Goal: Task Accomplishment & Management: Manage account settings

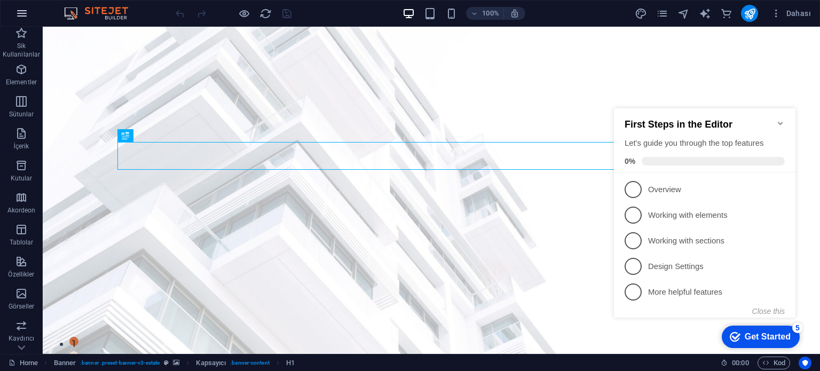
click at [12, 15] on button "button" at bounding box center [22, 14] width 26 height 26
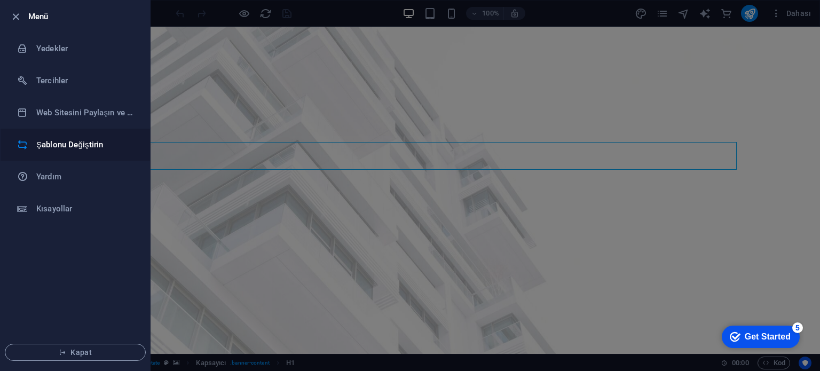
click at [103, 140] on h6 "Şablonu Değiştirin" at bounding box center [85, 144] width 99 height 13
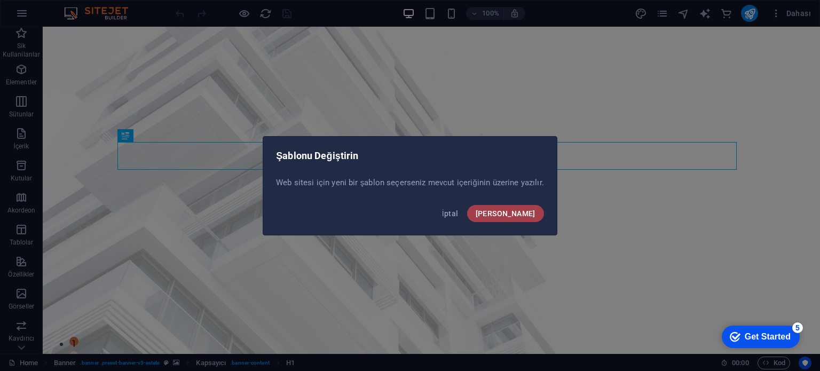
click at [522, 212] on span "[PERSON_NAME]" at bounding box center [506, 213] width 60 height 9
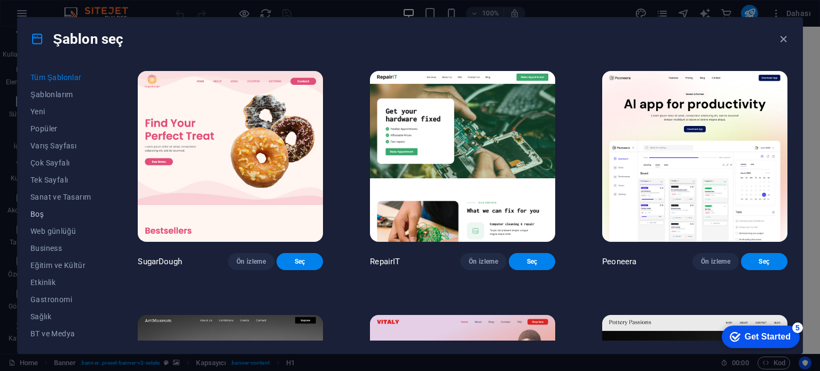
click at [60, 213] on span "Boş" at bounding box center [60, 214] width 60 height 9
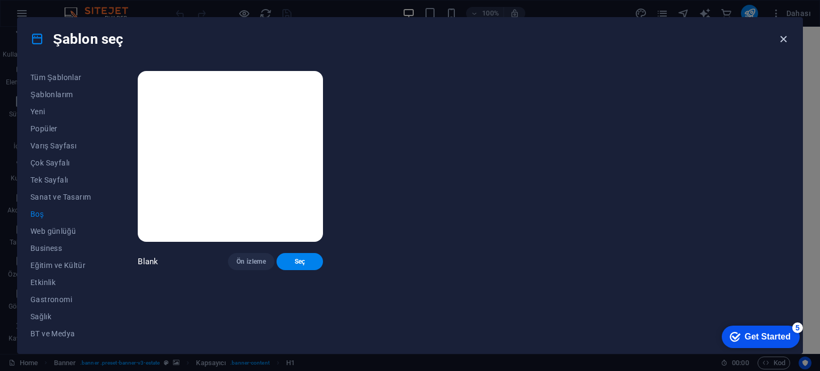
drag, startPoint x: 740, startPoint y: 14, endPoint x: 783, endPoint y: 41, distance: 50.4
click at [783, 41] on icon "button" at bounding box center [783, 39] width 12 height 12
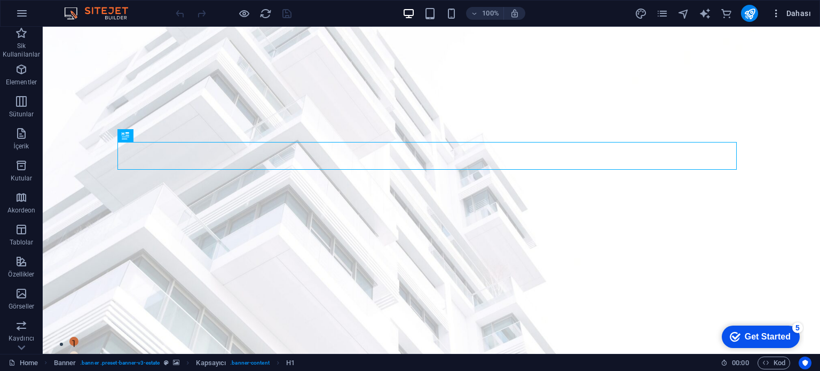
click at [779, 12] on icon "button" at bounding box center [776, 13] width 11 height 11
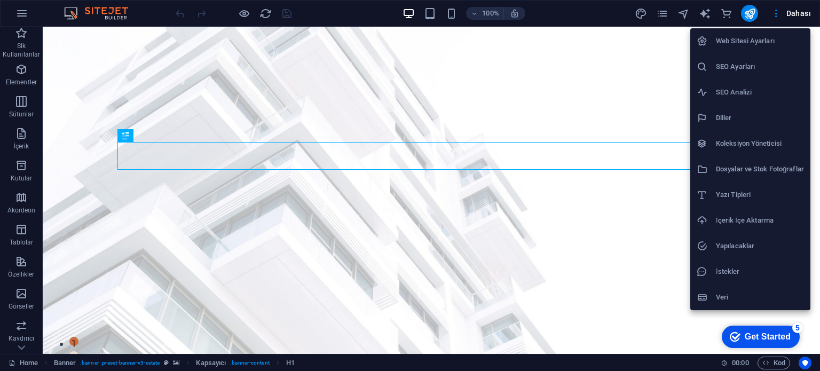
click at [726, 294] on h6 "Veri" at bounding box center [760, 297] width 88 height 13
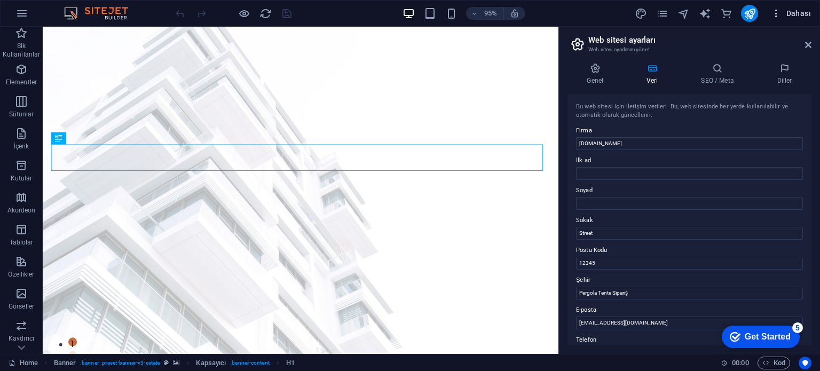
click at [793, 12] on span "Dahası" at bounding box center [791, 13] width 40 height 11
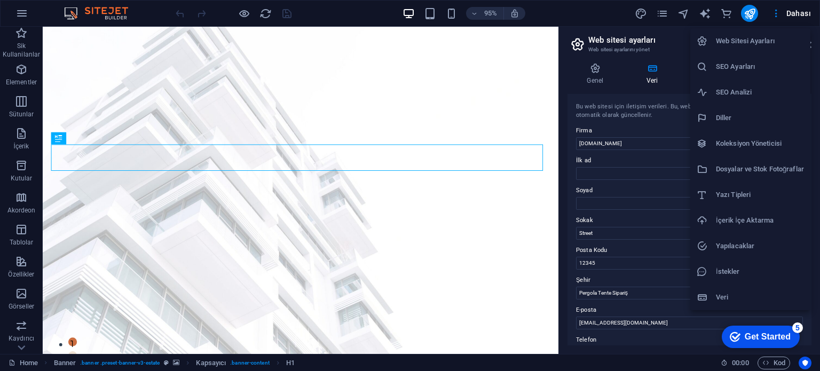
click at [762, 167] on h6 "Dosyalar ve Stok Fotoğraflar" at bounding box center [760, 169] width 88 height 13
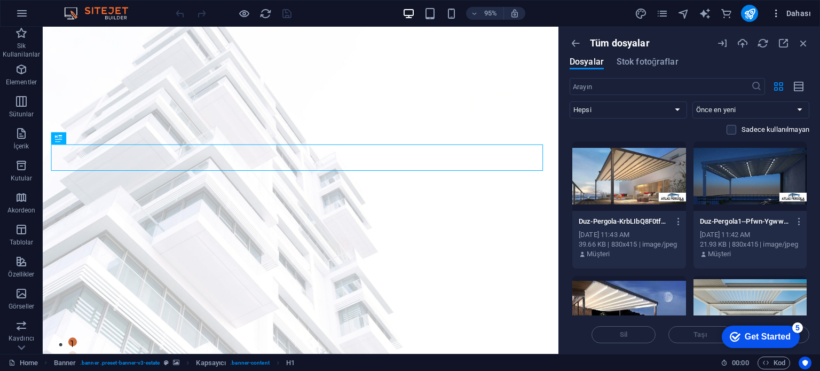
click at [771, 14] on button "Dahası" at bounding box center [791, 13] width 49 height 17
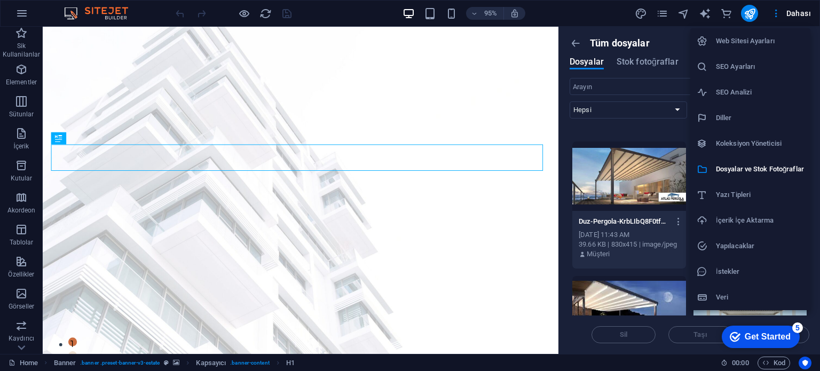
click at [644, 8] on div at bounding box center [410, 185] width 820 height 371
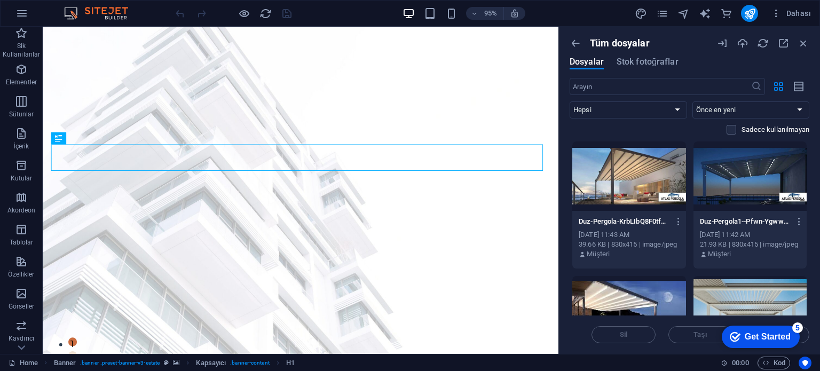
click at [659, 9] on icon "pages" at bounding box center [662, 13] width 12 height 12
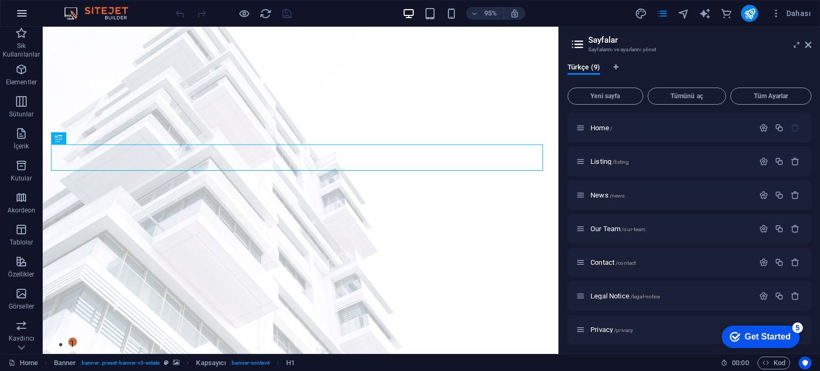
click at [20, 12] on icon "button" at bounding box center [21, 13] width 13 height 13
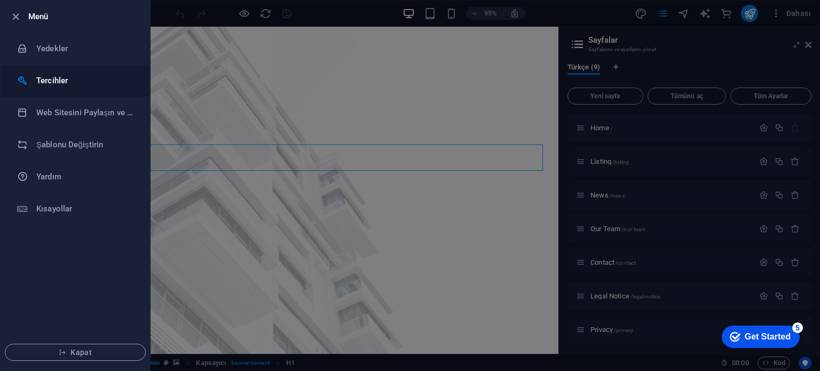
click at [49, 73] on li "Tercihler" at bounding box center [75, 81] width 149 height 32
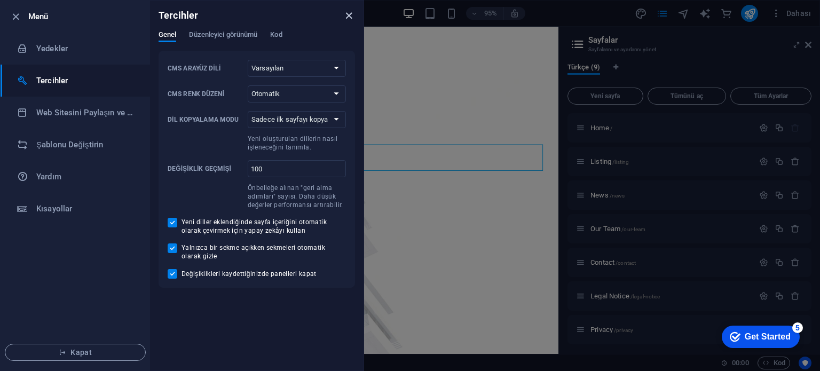
click at [345, 14] on icon "close" at bounding box center [349, 16] width 12 height 12
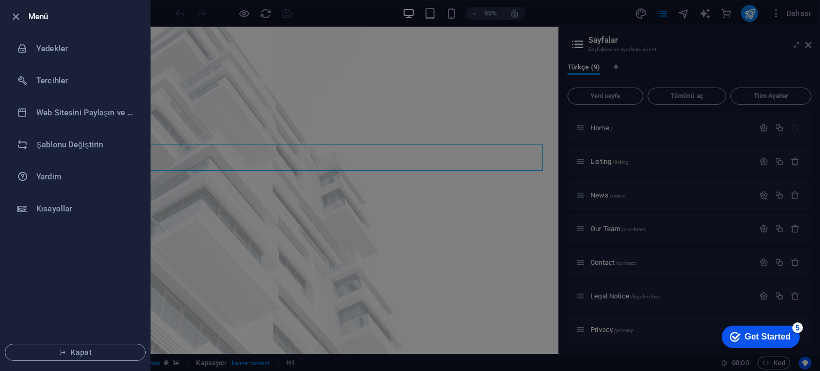
click at [252, 55] on div at bounding box center [410, 185] width 820 height 371
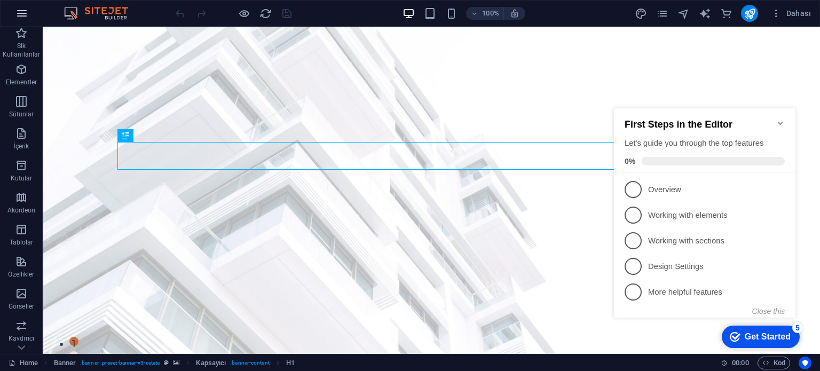
click at [24, 15] on icon "button" at bounding box center [21, 13] width 13 height 13
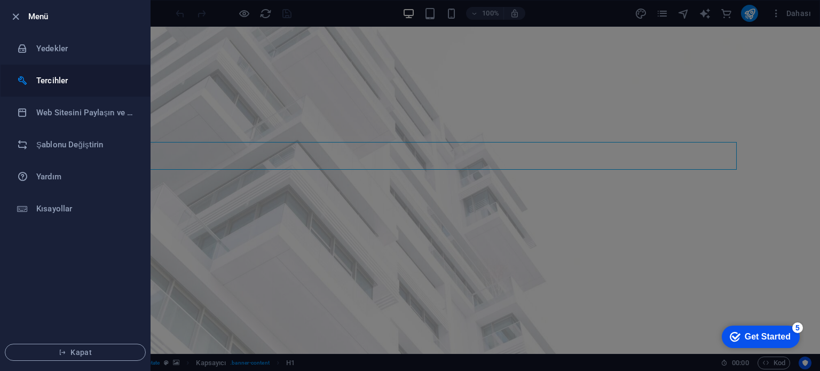
click at [63, 77] on h6 "Tercihler" at bounding box center [85, 80] width 99 height 13
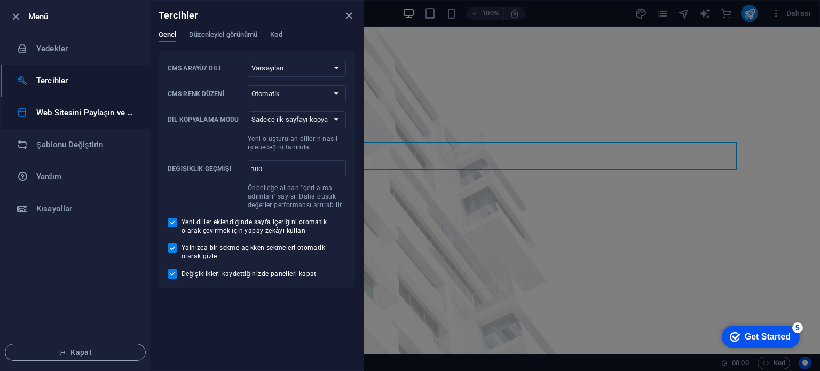
click at [82, 119] on h6 "Web Sitesini Paylaşın ve [GEOGRAPHIC_DATA]" at bounding box center [85, 112] width 99 height 13
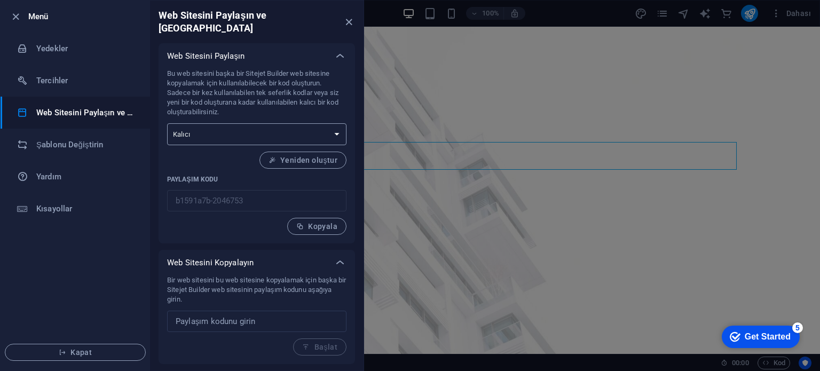
click at [248, 123] on select "Tek seferlik Kalıcı" at bounding box center [256, 134] width 179 height 22
click at [335, 89] on p "Bu web sitesini başka bir Sitejet Builder web sitesine kopyalamak için kullanıl…" at bounding box center [256, 93] width 179 height 48
click at [50, 177] on h6 "Yardım" at bounding box center [85, 176] width 99 height 13
click at [53, 214] on h6 "Kısayollar" at bounding box center [85, 208] width 99 height 13
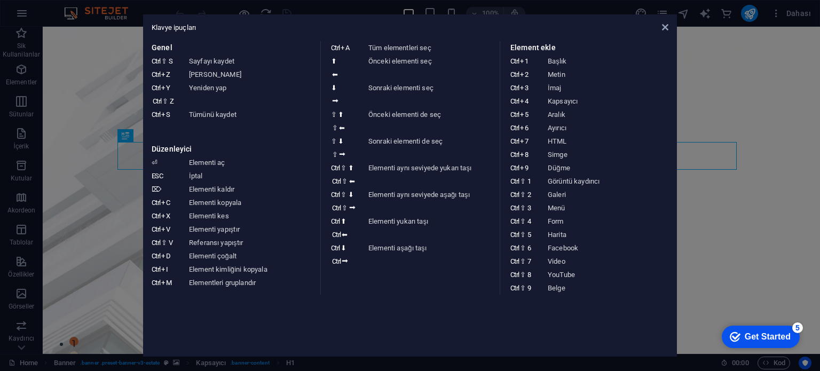
click at [716, 172] on aside "Klavye ipuçları Genel Ctrl ⇧ S Sayfayı kaydet Ctrl Z Geri Al Ctrl Y Ctrl ⇧ Z Ye…" at bounding box center [410, 185] width 820 height 371
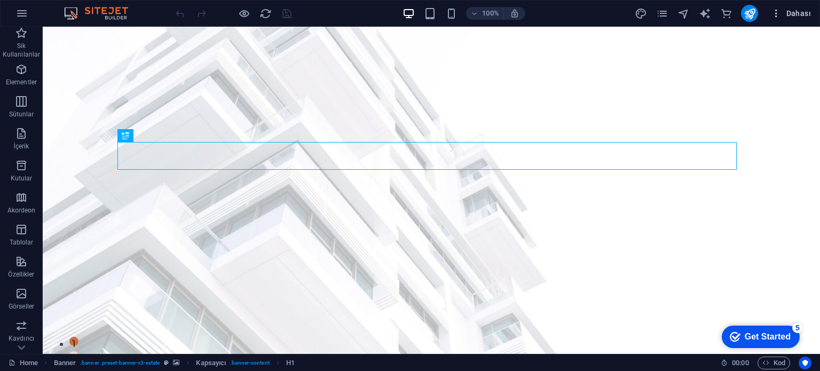
click at [778, 12] on icon "button" at bounding box center [776, 13] width 11 height 11
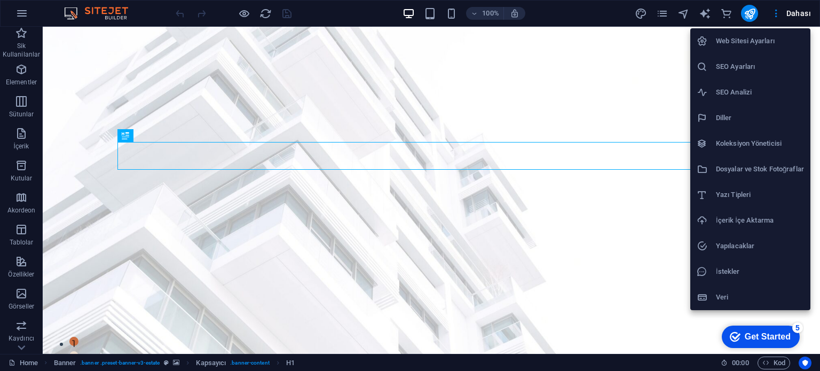
click at [758, 44] on h6 "Web Sitesi Ayarları" at bounding box center [760, 41] width 88 height 13
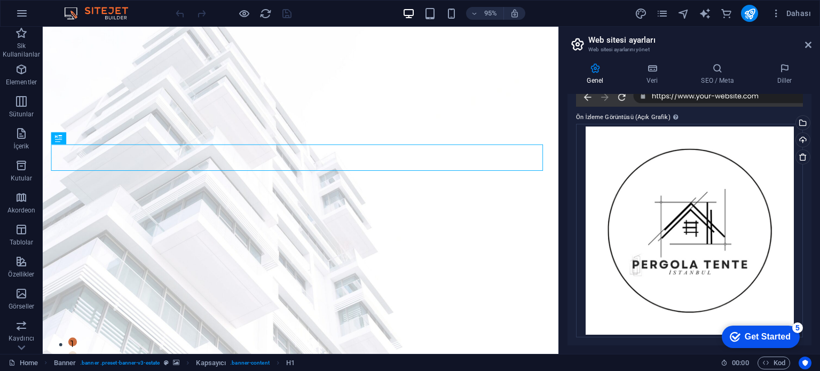
scroll to position [167, 0]
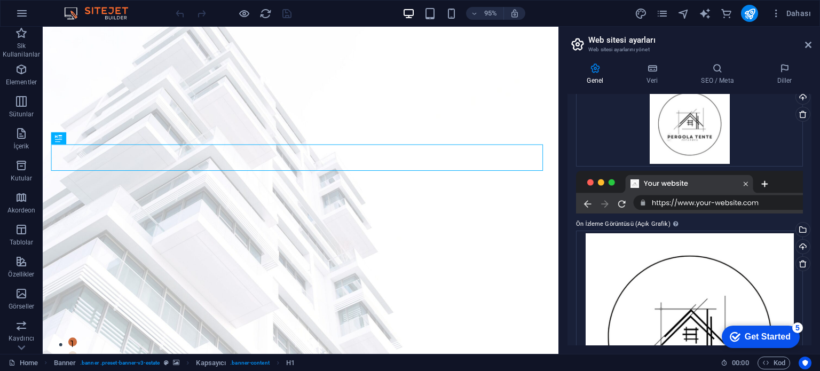
click at [761, 204] on div at bounding box center [689, 192] width 227 height 43
click at [657, 72] on icon at bounding box center [652, 68] width 50 height 11
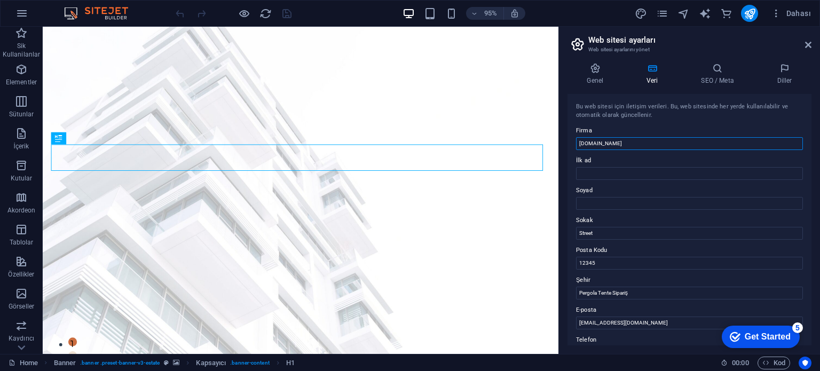
drag, startPoint x: 653, startPoint y: 144, endPoint x: 628, endPoint y: 144, distance: 25.6
click at [628, 144] on input "[DOMAIN_NAME]" at bounding box center [689, 143] width 227 height 13
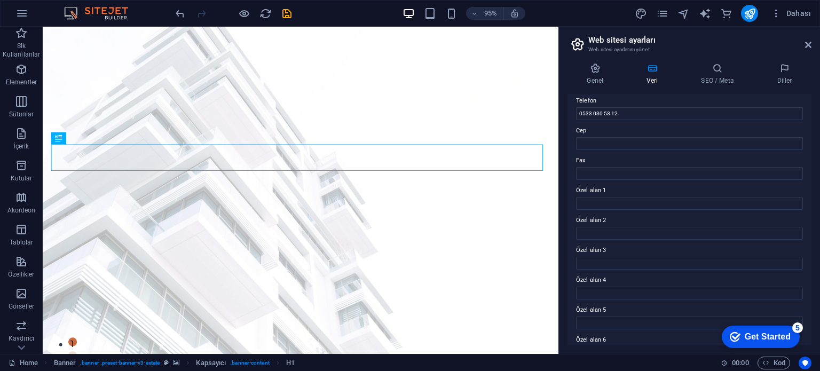
scroll to position [261, 0]
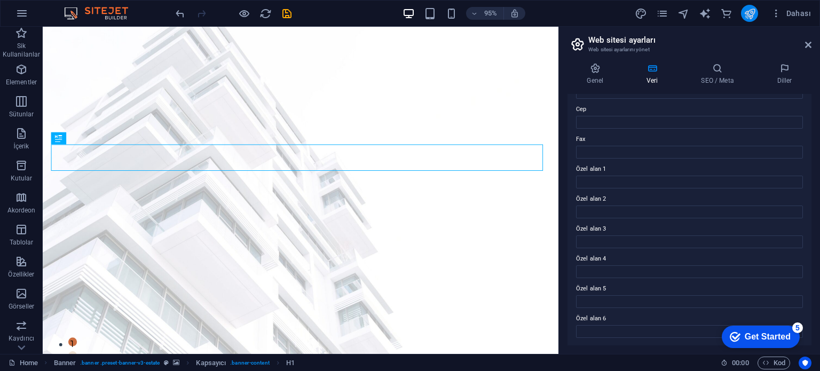
type input "pergolatenteistanbul"
click at [744, 9] on icon "publish" at bounding box center [750, 13] width 12 height 12
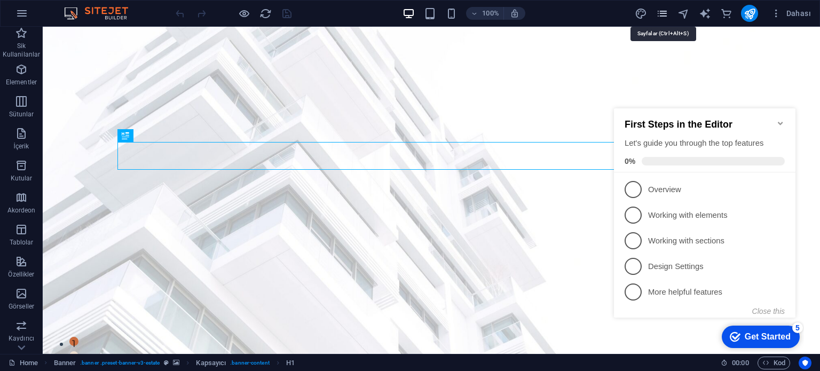
click at [667, 10] on icon "pages" at bounding box center [662, 13] width 12 height 12
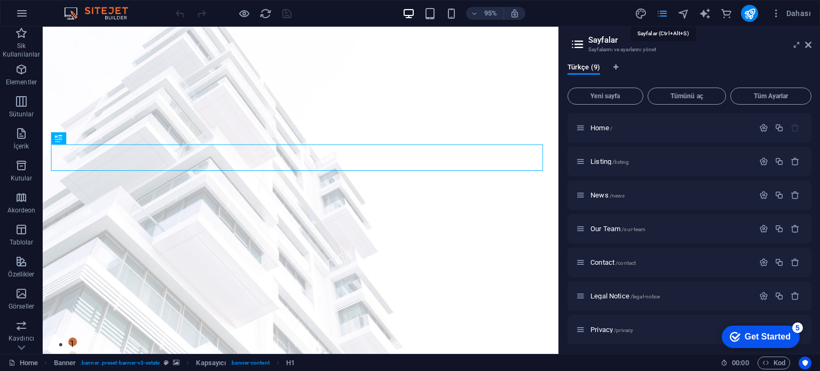
click at [667, 10] on icon "pages" at bounding box center [662, 13] width 12 height 12
click at [775, 11] on icon "button" at bounding box center [776, 13] width 11 height 11
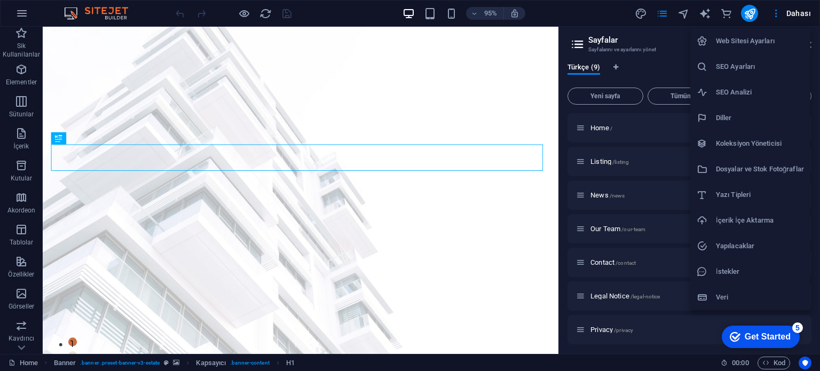
click at [748, 294] on h6 "Veri" at bounding box center [760, 297] width 88 height 13
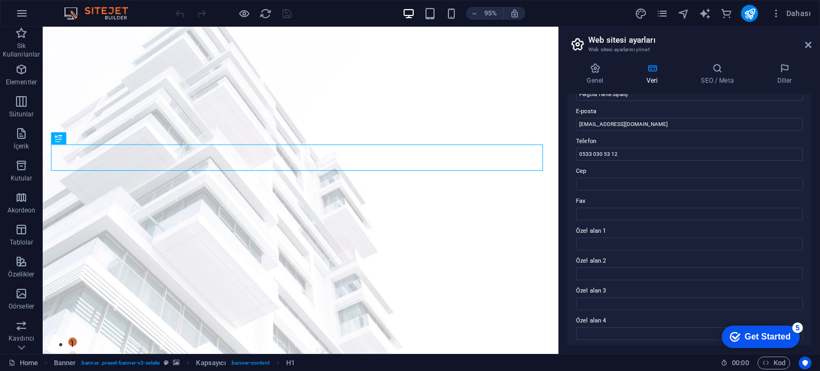
scroll to position [261, 0]
click at [712, 67] on icon at bounding box center [718, 68] width 72 height 11
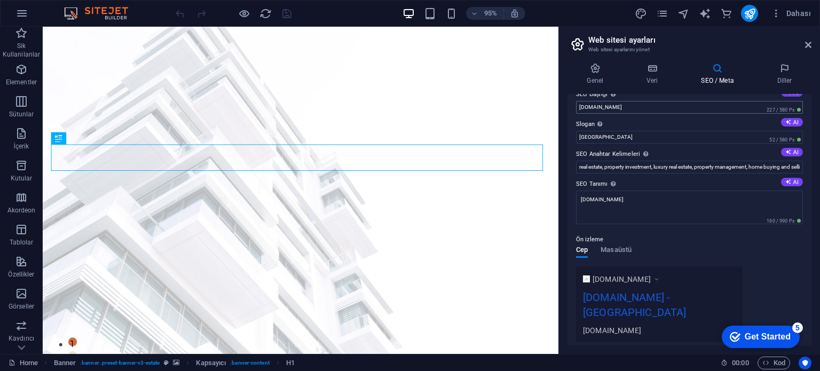
scroll to position [0, 0]
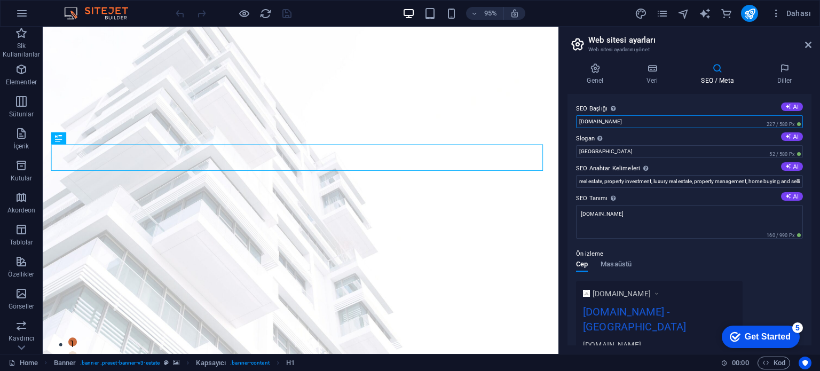
drag, startPoint x: 660, startPoint y: 120, endPoint x: 623, endPoint y: 127, distance: 37.4
click at [623, 127] on input "[DOMAIN_NAME]" at bounding box center [689, 121] width 227 height 13
type input "pergolatenteistanb"
click at [751, 9] on icon "publish" at bounding box center [750, 13] width 12 height 12
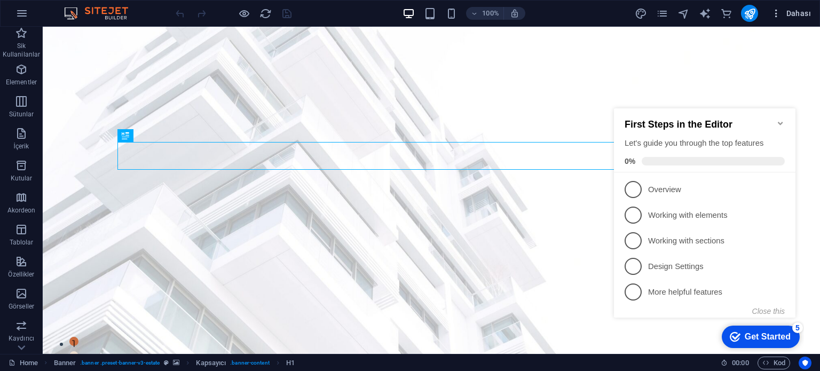
click at [786, 11] on span "Dahası" at bounding box center [791, 13] width 40 height 11
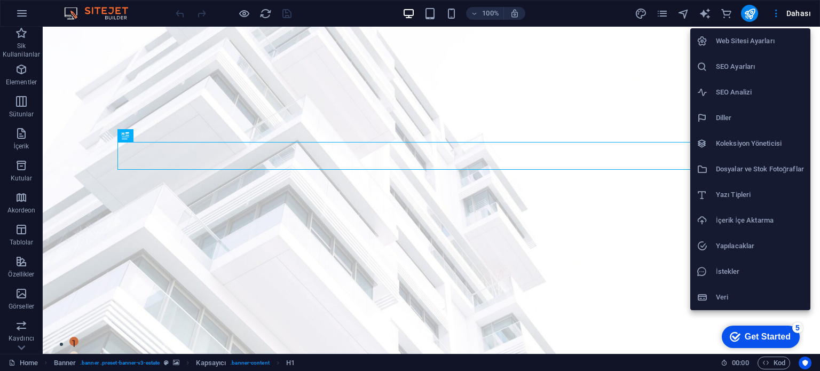
click at [771, 69] on h6 "SEO Ayarları" at bounding box center [760, 66] width 88 height 13
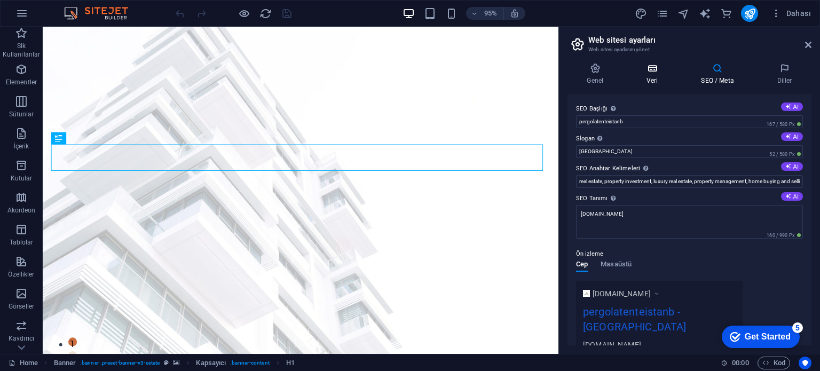
click at [651, 76] on h4 "Veri" at bounding box center [654, 74] width 54 height 22
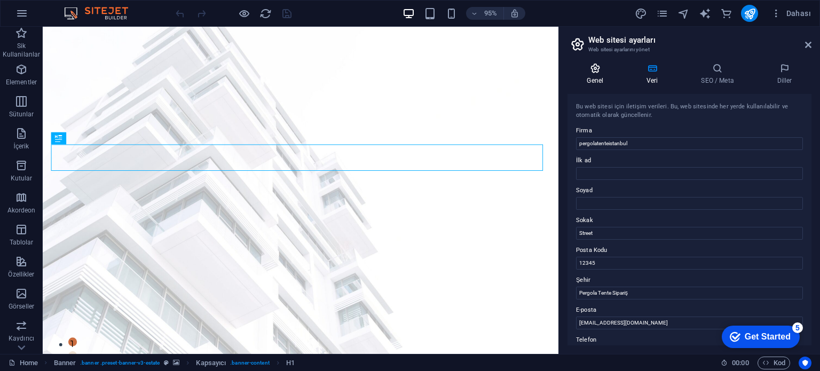
click at [589, 72] on icon at bounding box center [595, 68] width 56 height 11
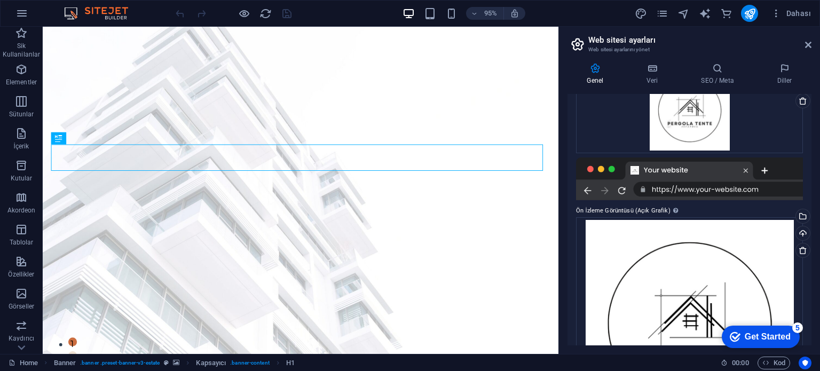
scroll to position [6, 0]
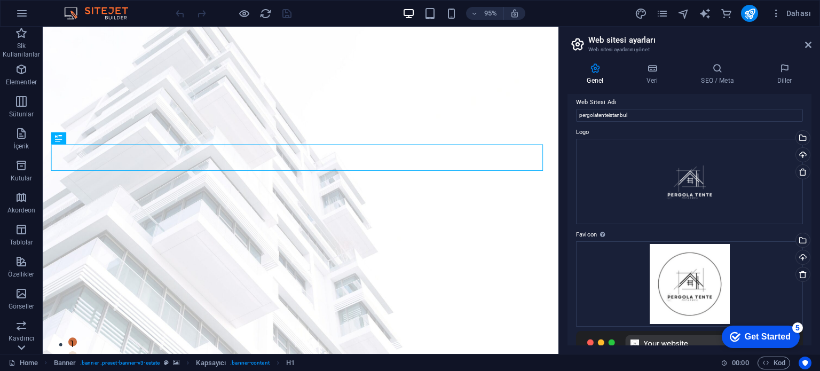
click at [20, 41] on icon at bounding box center [21, 33] width 15 height 15
click at [21, 12] on icon "button" at bounding box center [21, 13] width 13 height 13
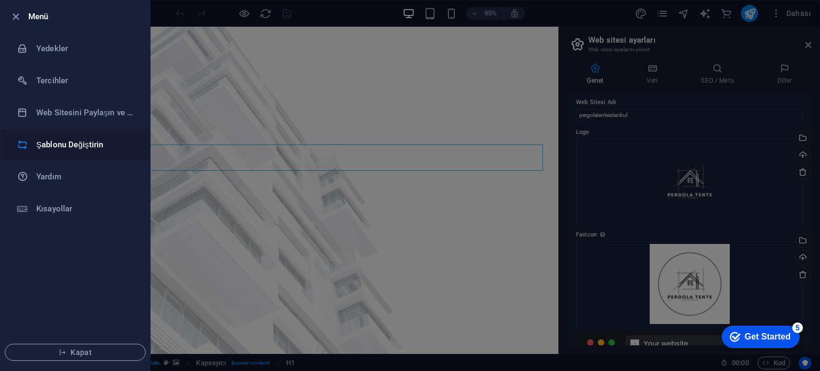
click at [99, 151] on li "Şablonu Değiştirin" at bounding box center [75, 145] width 149 height 32
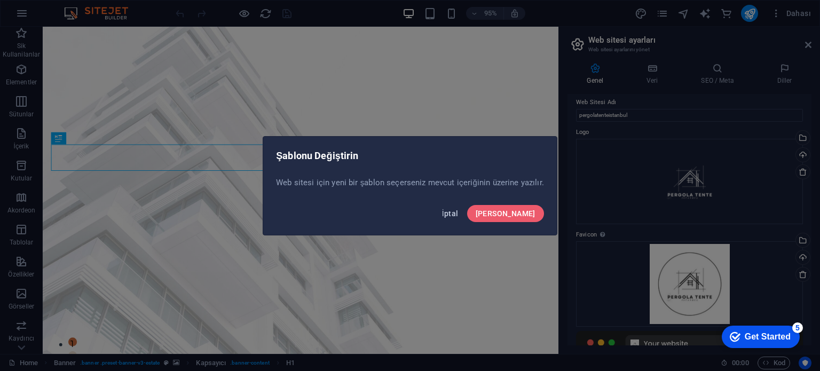
click at [459, 212] on span "İptal" at bounding box center [450, 213] width 17 height 9
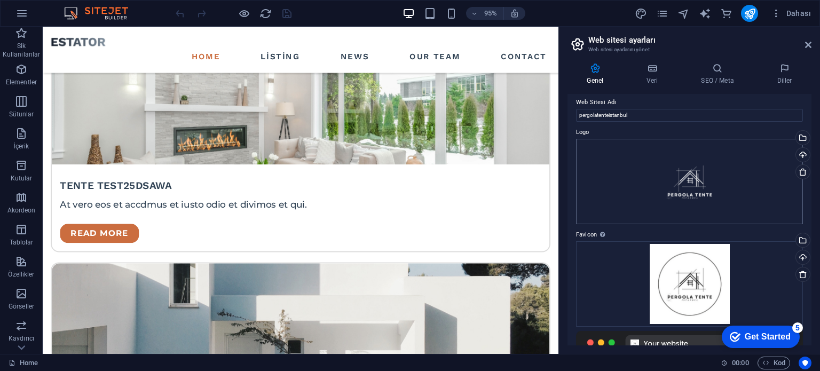
scroll to position [2349, 0]
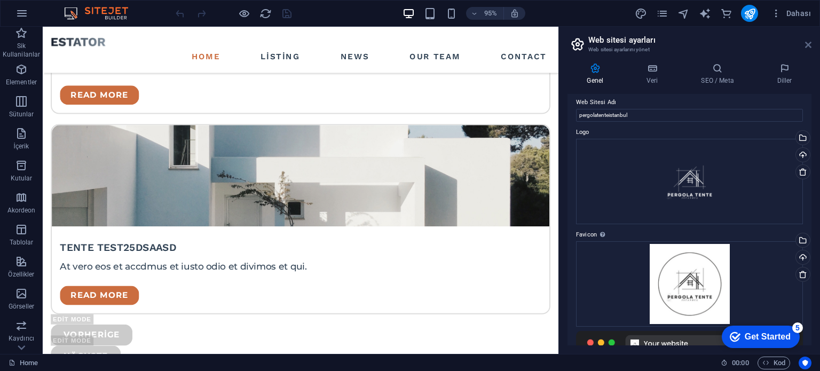
click at [806, 41] on icon at bounding box center [808, 45] width 6 height 9
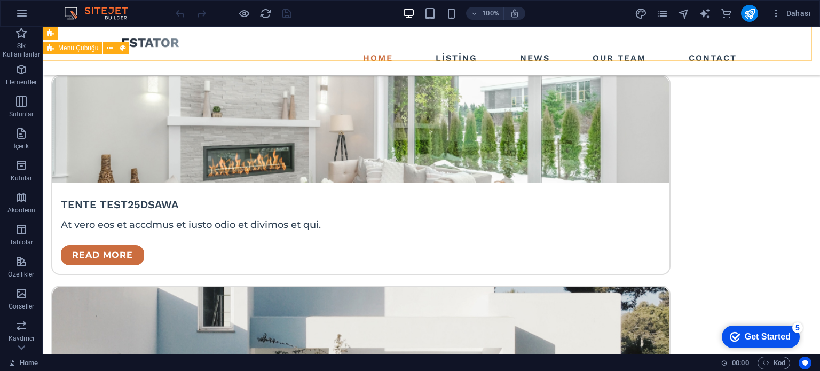
scroll to position [2265, 0]
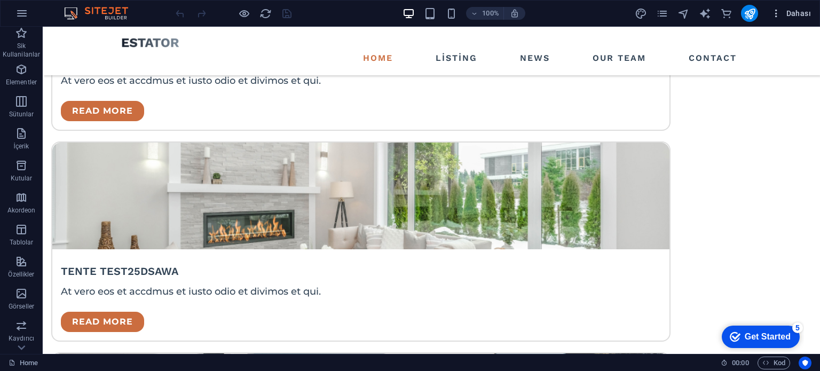
click at [786, 17] on span "Dahası" at bounding box center [791, 13] width 40 height 11
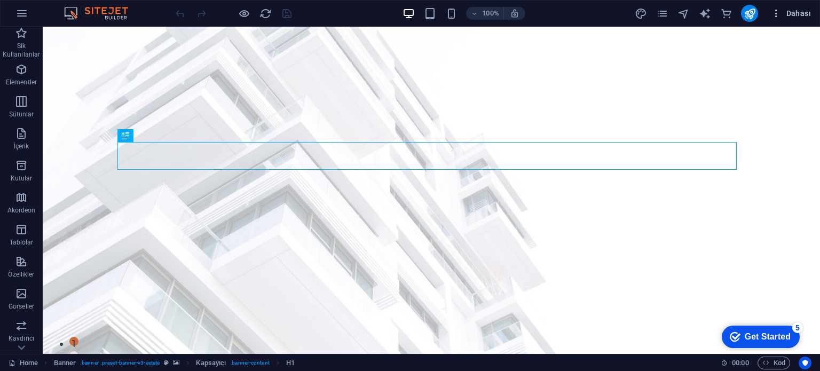
click at [774, 13] on icon "button" at bounding box center [776, 13] width 11 height 11
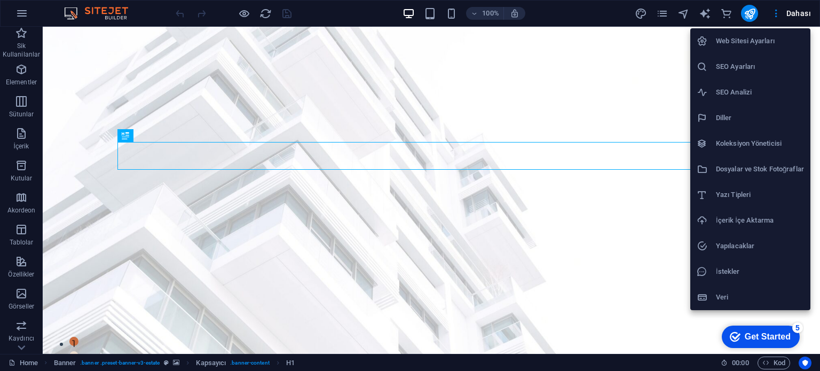
click at [23, 204] on div at bounding box center [410, 185] width 820 height 371
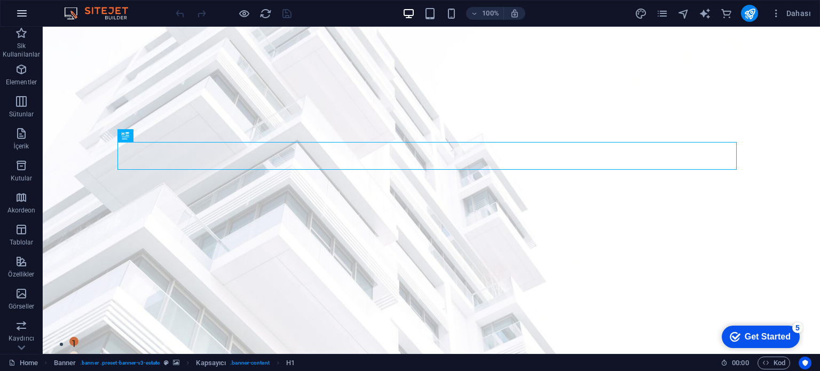
click at [21, 7] on icon "button" at bounding box center [21, 13] width 13 height 13
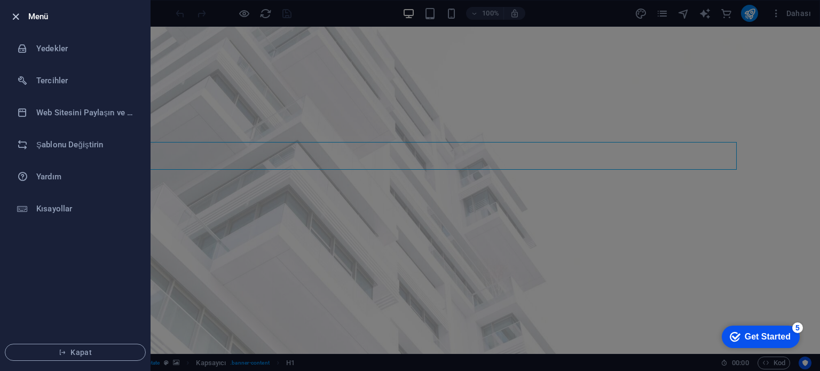
click at [18, 18] on icon "button" at bounding box center [16, 17] width 12 height 12
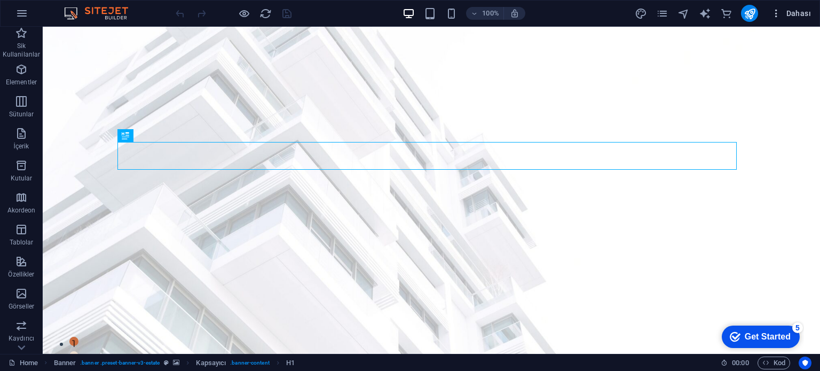
click at [771, 12] on icon "button" at bounding box center [776, 13] width 11 height 11
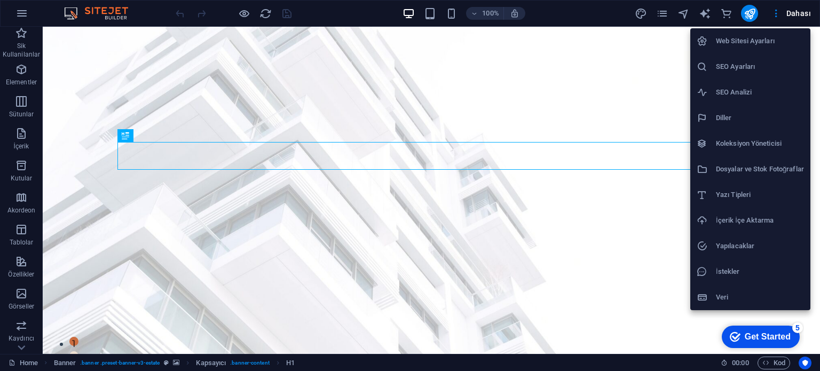
click at [769, 37] on h6 "Web Sitesi Ayarları" at bounding box center [760, 41] width 88 height 13
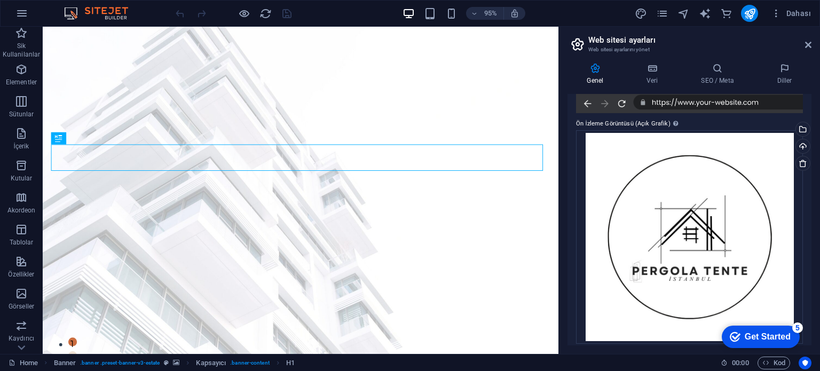
scroll to position [273, 0]
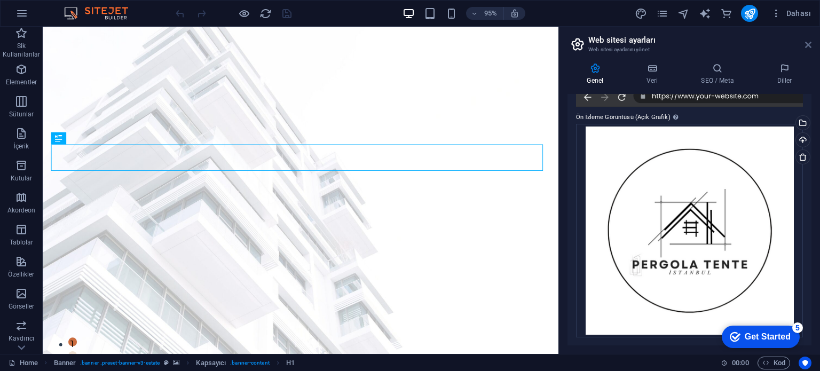
drag, startPoint x: 807, startPoint y: 41, endPoint x: 764, endPoint y: 16, distance: 49.5
click at [807, 41] on icon at bounding box center [808, 45] width 6 height 9
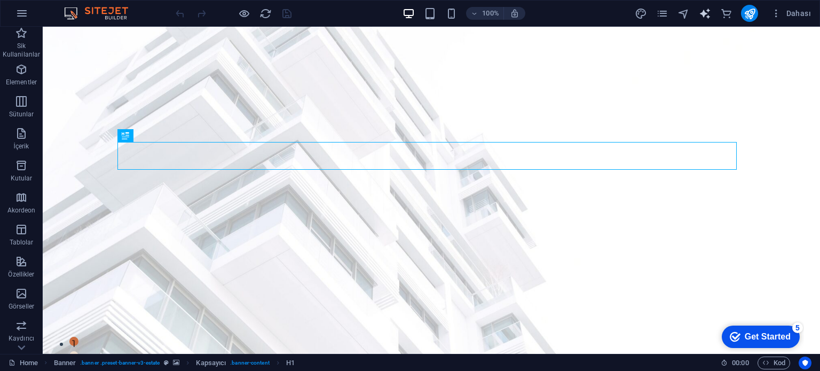
click at [703, 11] on icon "text_generator" at bounding box center [705, 13] width 12 height 12
select select "English"
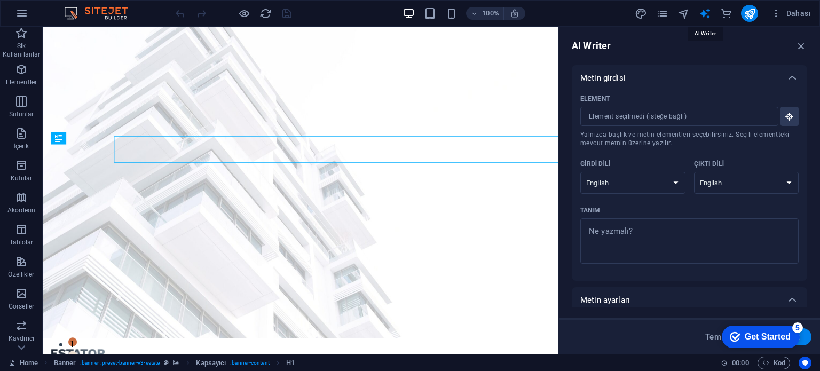
scroll to position [0, 0]
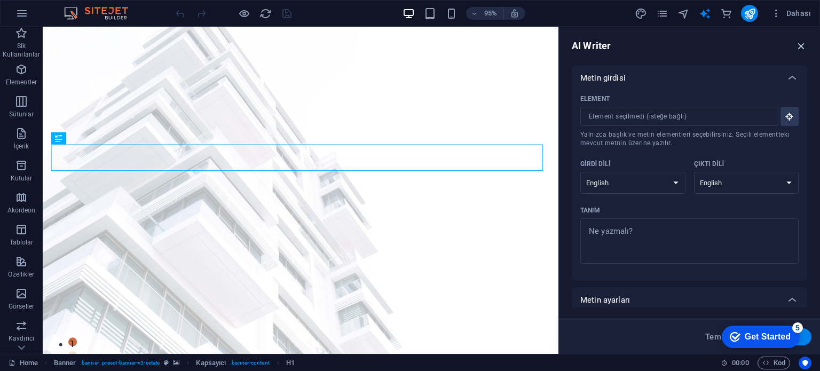
drag, startPoint x: 803, startPoint y: 42, endPoint x: 760, endPoint y: 16, distance: 51.0
click at [803, 42] on icon "button" at bounding box center [801, 46] width 12 height 12
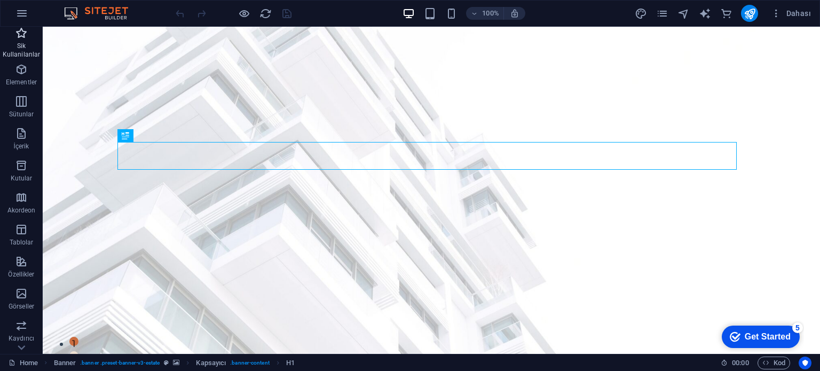
click at [21, 47] on p "Sik Kullanilanlar" at bounding box center [21, 50] width 43 height 17
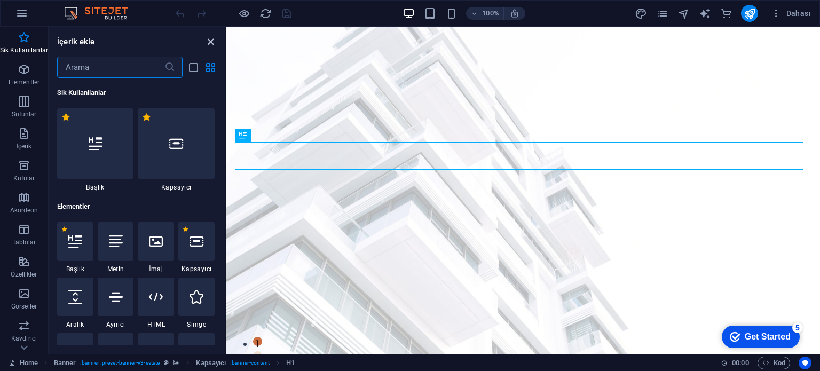
click at [213, 37] on icon "close panel" at bounding box center [210, 42] width 12 height 12
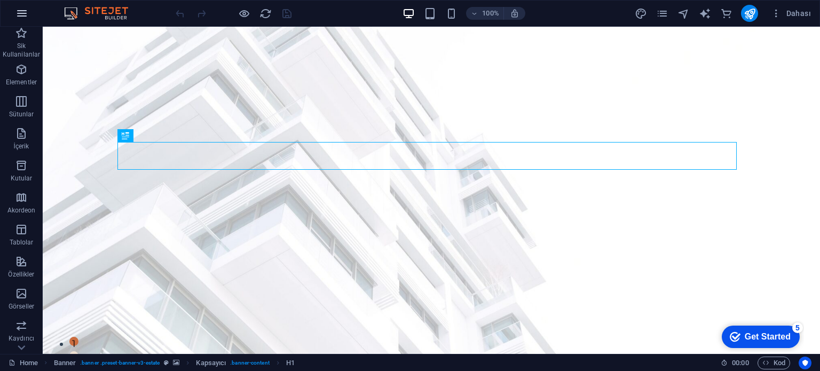
click at [22, 14] on icon "button" at bounding box center [21, 13] width 13 height 13
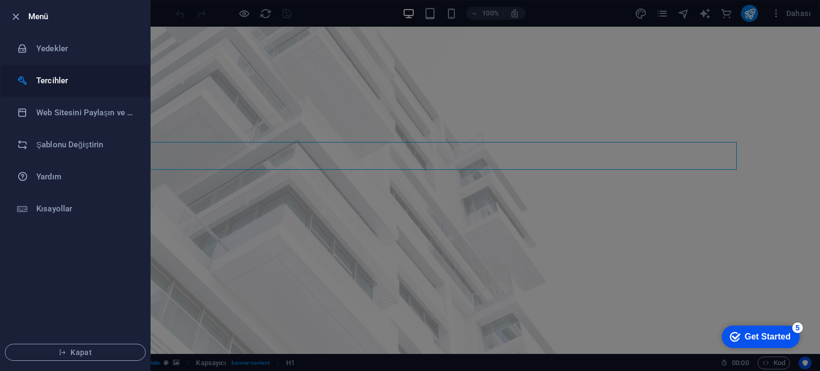
click at [65, 72] on li "Tercihler" at bounding box center [75, 81] width 149 height 32
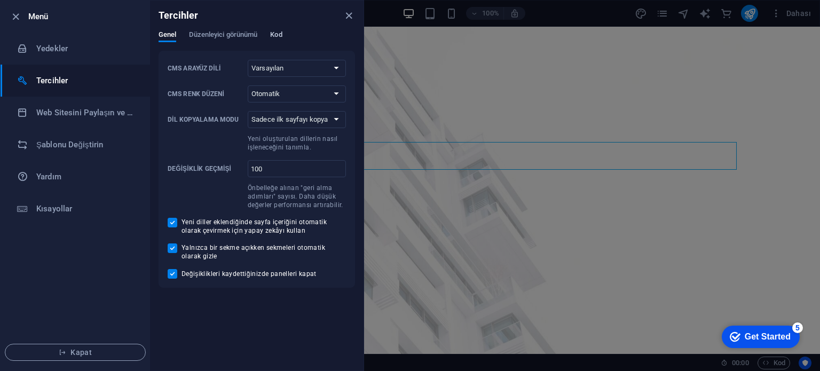
click at [279, 38] on span "Kod" at bounding box center [276, 35] width 12 height 15
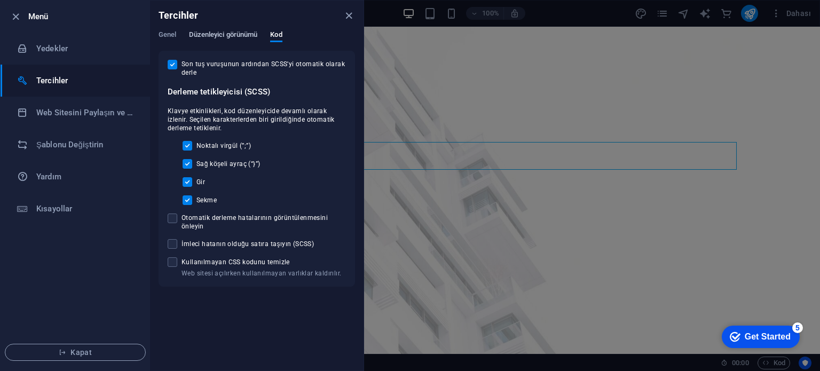
click at [236, 38] on span "Düzenleyici görünümü" at bounding box center [223, 35] width 68 height 15
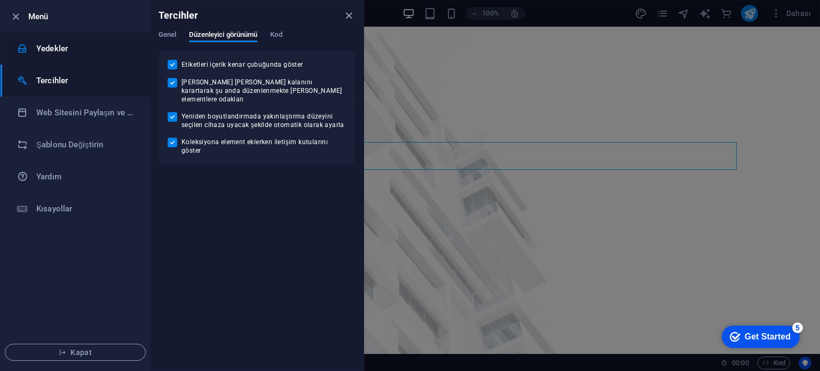
click at [69, 55] on li "Yedekler" at bounding box center [75, 49] width 149 height 32
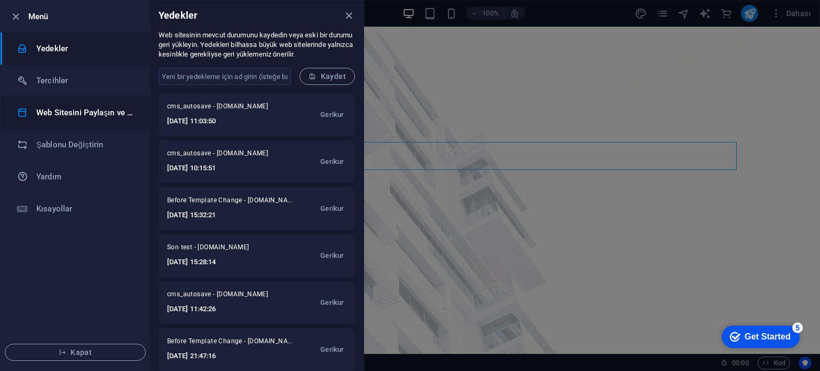
click at [83, 117] on h6 "Web Sitesini Paylaşın ve [GEOGRAPHIC_DATA]" at bounding box center [85, 112] width 99 height 13
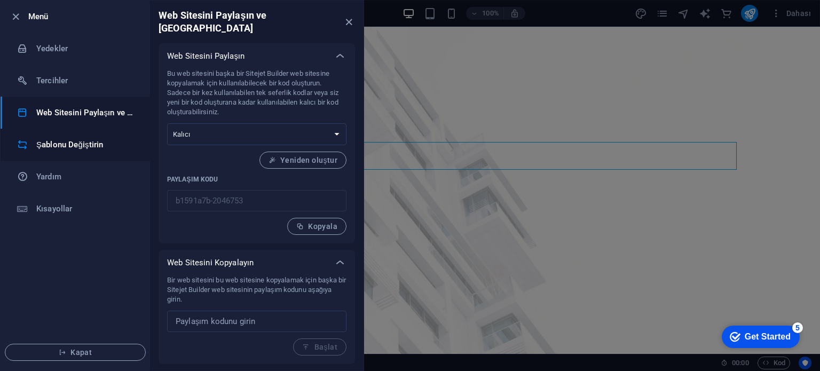
click at [79, 144] on h6 "Şablonu Değiştirin" at bounding box center [85, 144] width 99 height 13
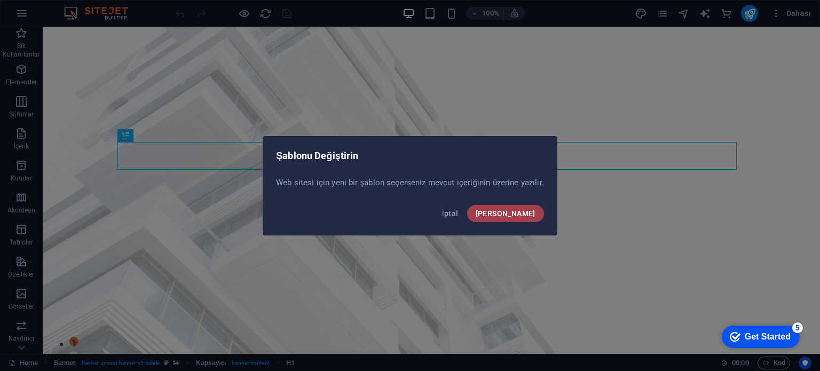
click at [521, 214] on span "[PERSON_NAME]" at bounding box center [506, 213] width 60 height 9
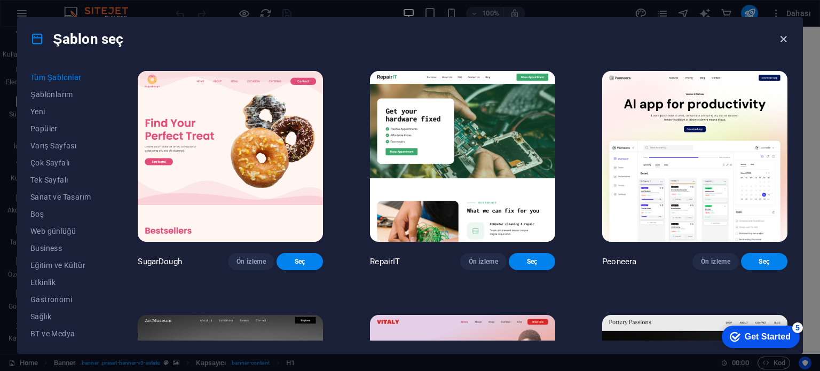
click at [781, 36] on icon "button" at bounding box center [783, 39] width 12 height 12
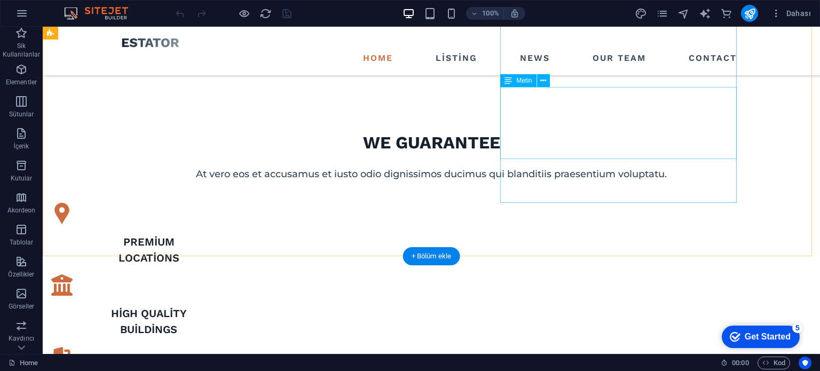
scroll to position [694, 0]
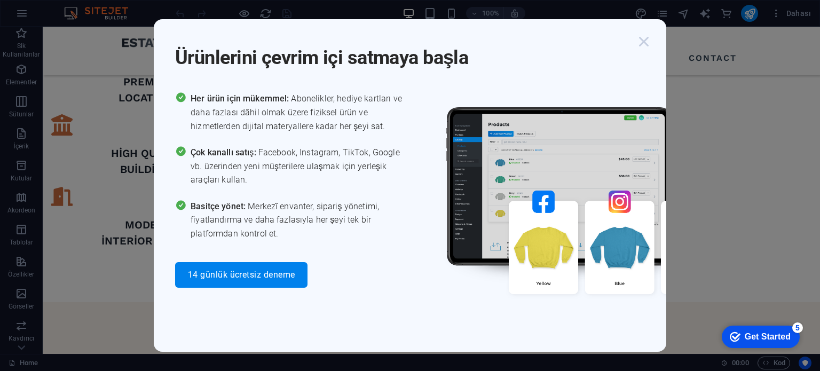
click at [642, 42] on icon "button" at bounding box center [643, 41] width 19 height 19
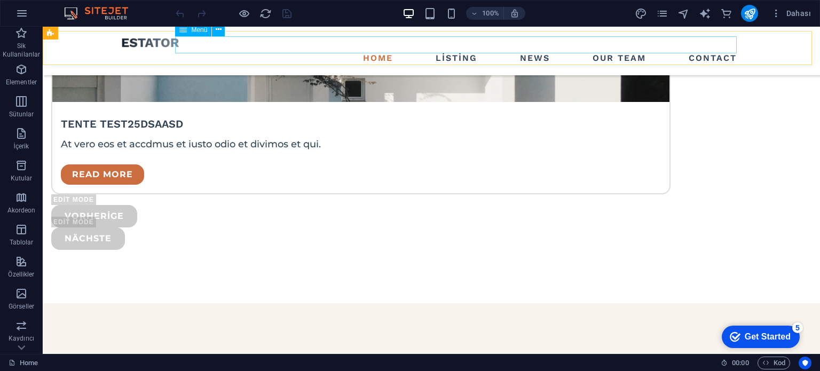
scroll to position [2622, 0]
